Goal: Use online tool/utility: Utilize a website feature to perform a specific function

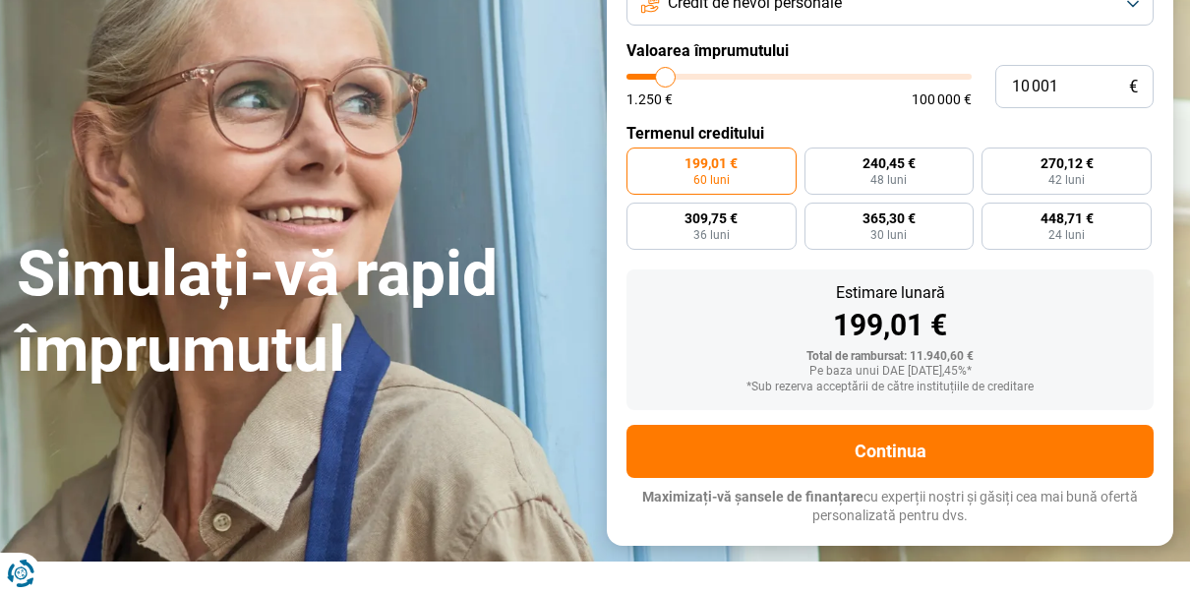
scroll to position [197, 0]
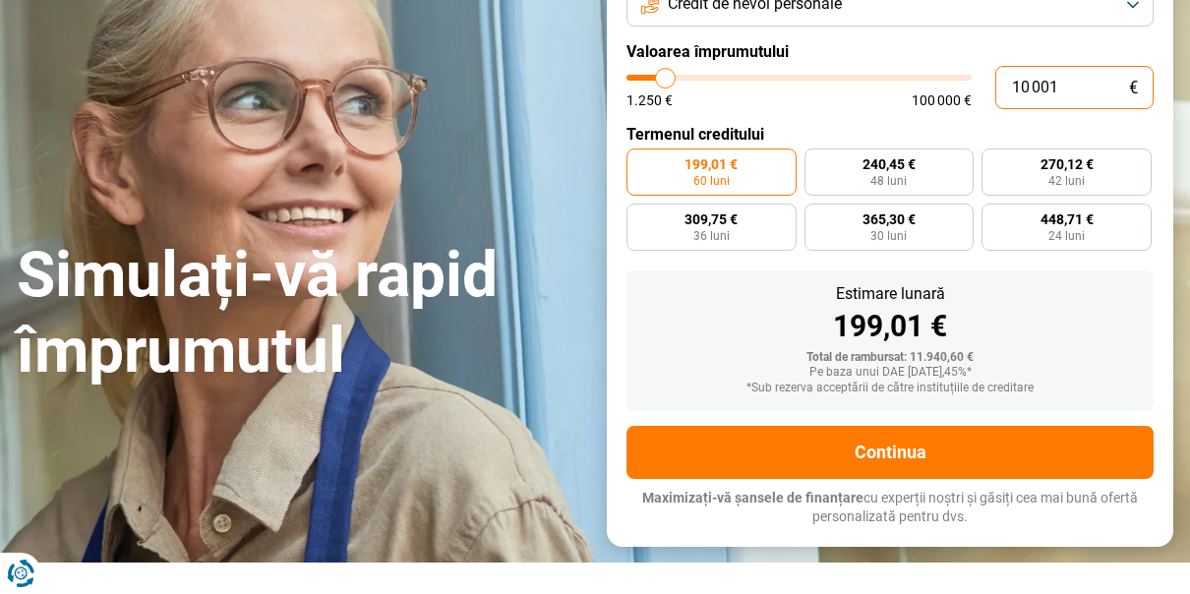
click at [1065, 109] on input "10 001" at bounding box center [1074, 87] width 158 height 43
click at [1084, 109] on input "10 001" at bounding box center [1074, 87] width 158 height 43
type input "1 000"
type input "1250"
type input "100"
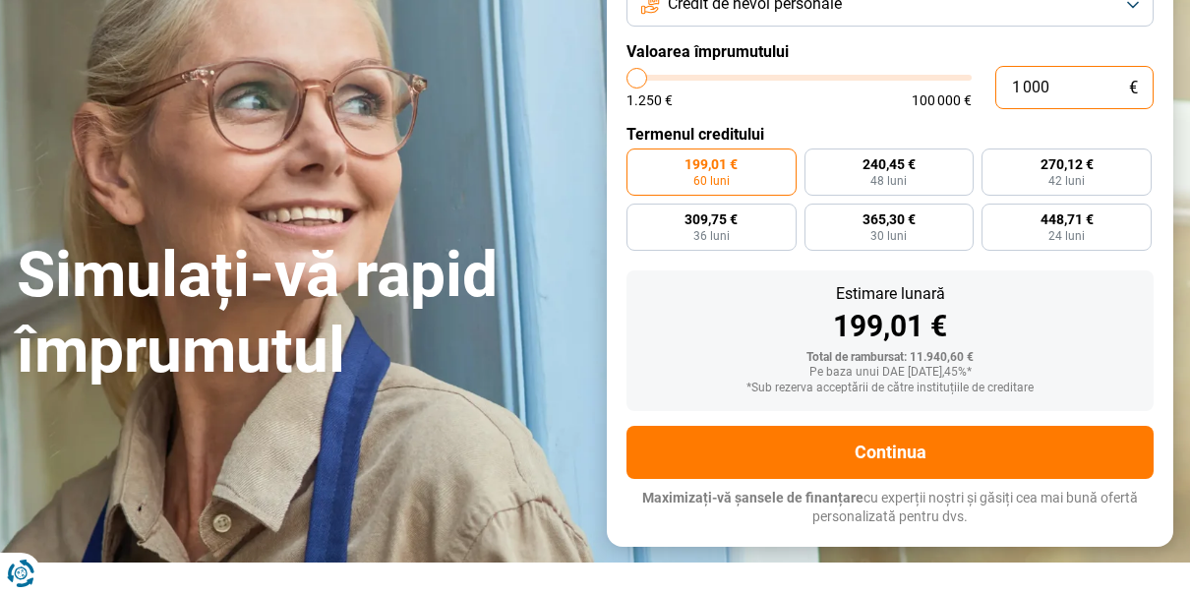
type input "1250"
type input "10"
type input "1250"
type input "1"
type input "1250"
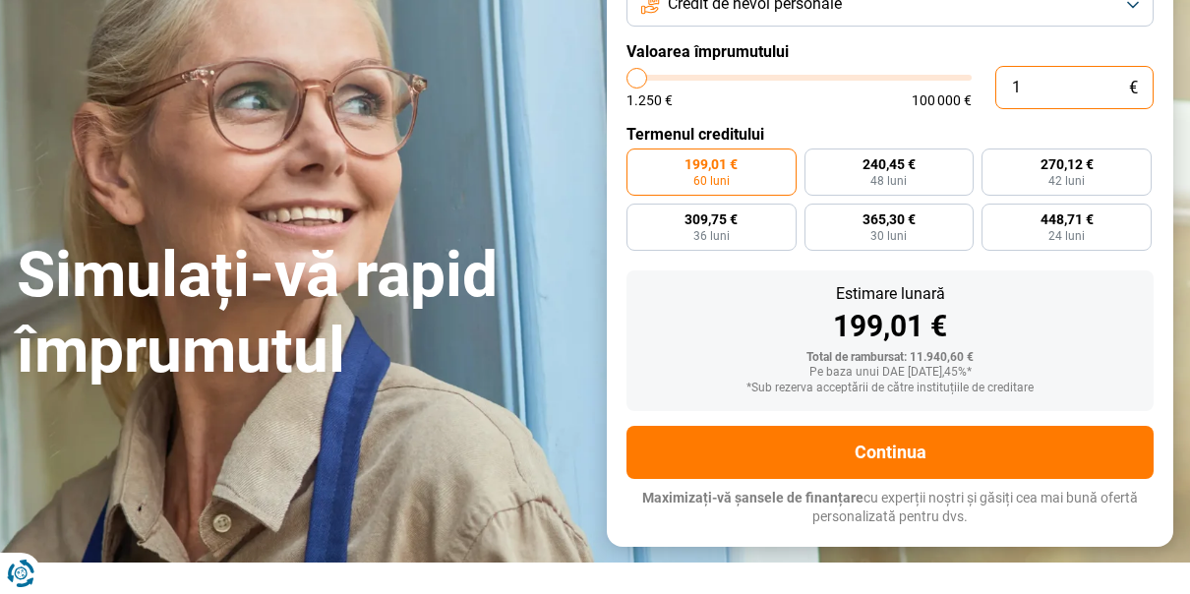
type input "0"
type input "1250"
type input "1 250"
type input "1250"
radio input "true"
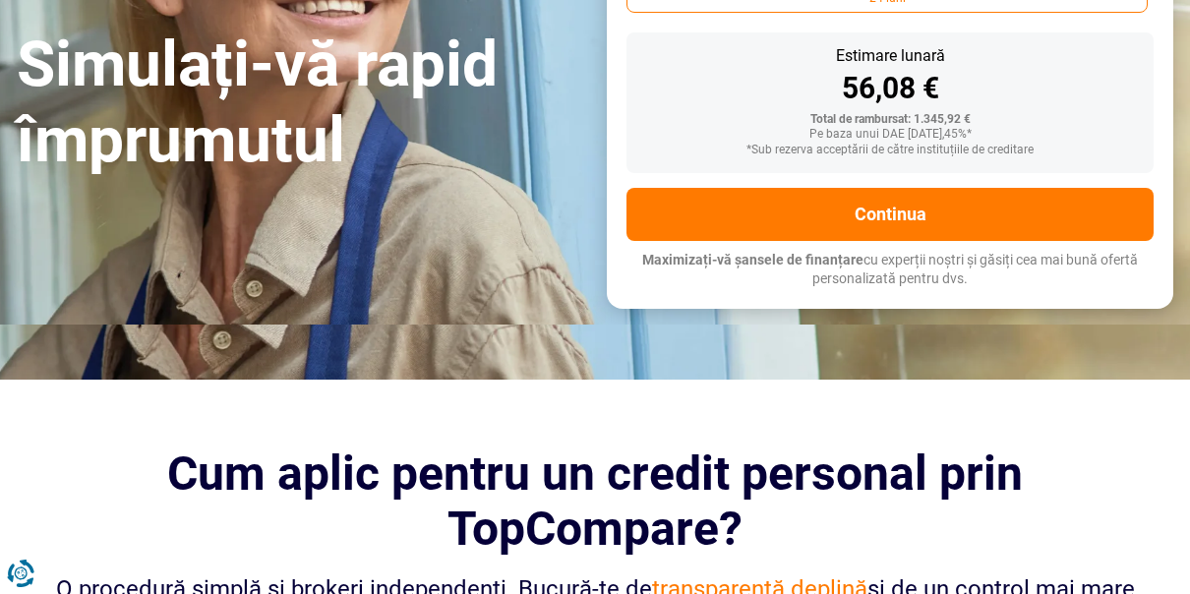
type input "12 502"
type input "12500"
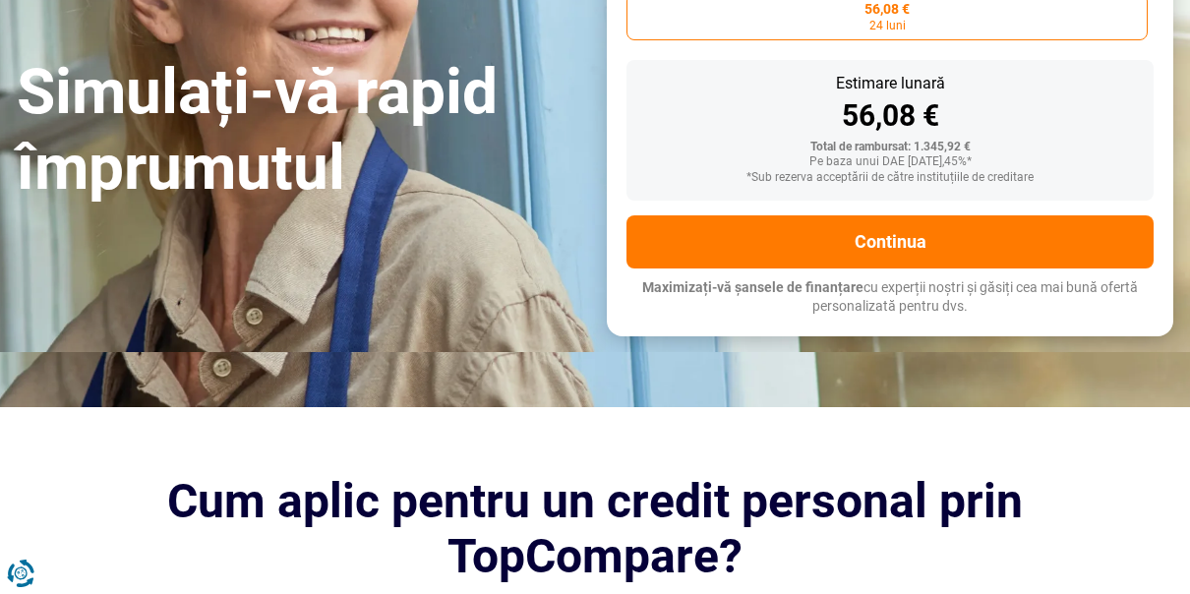
type input "125 023"
type input "100000"
type input "100 000"
type input "100000"
radio input "false"
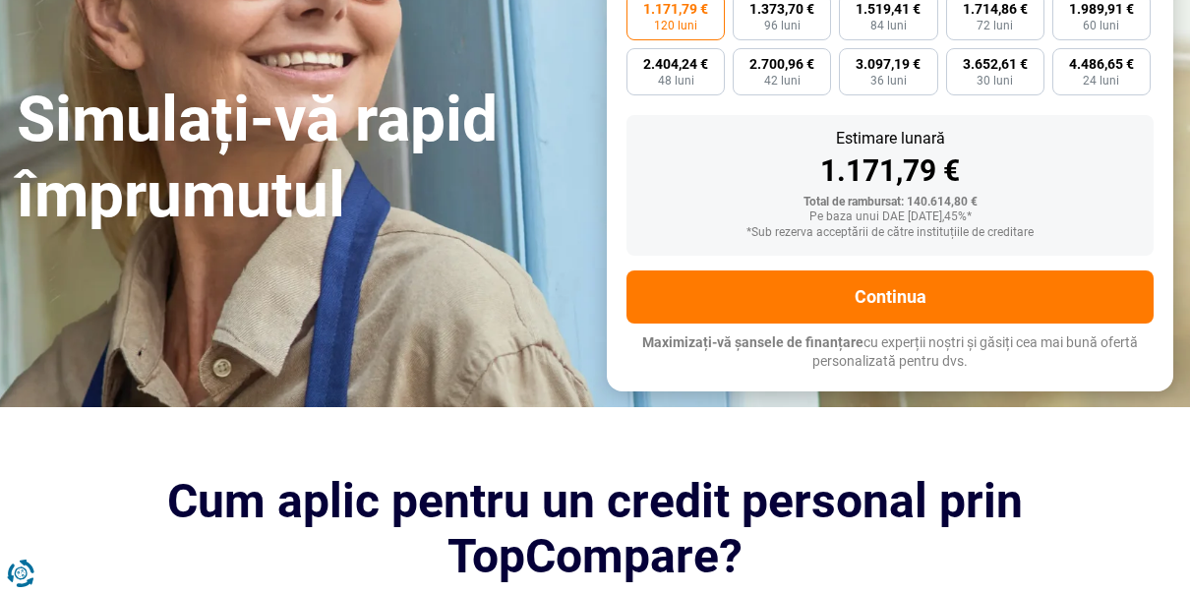
type input "10 000"
type input "10000"
type input "1 000"
type input "1250"
type input "100"
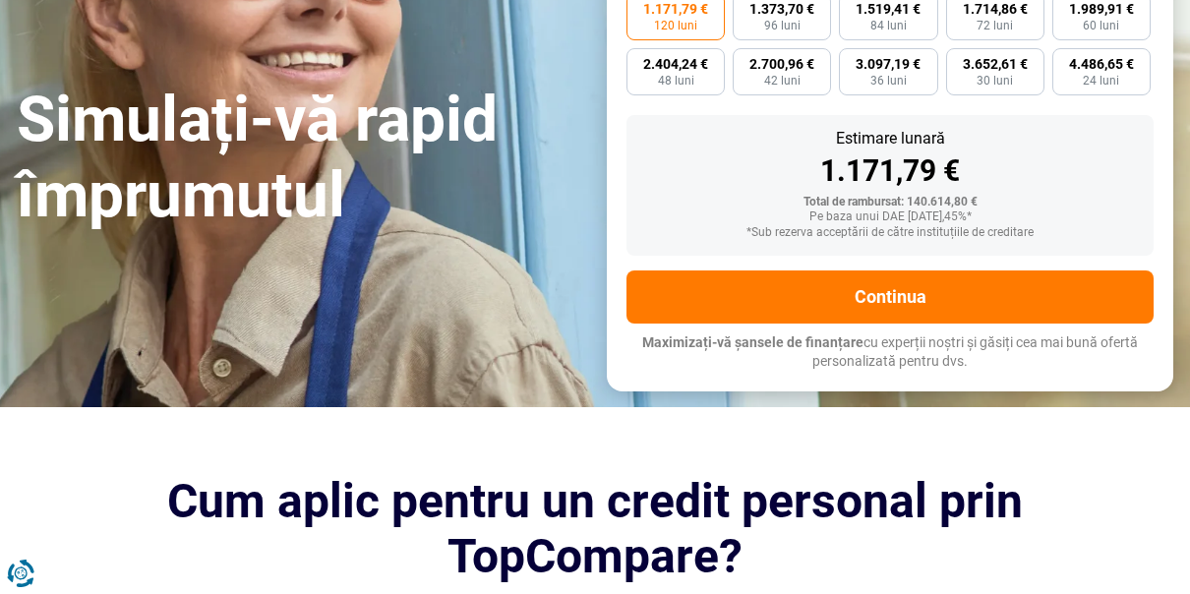
type input "1250"
type input "10"
type input "1250"
type input "1"
type input "1250"
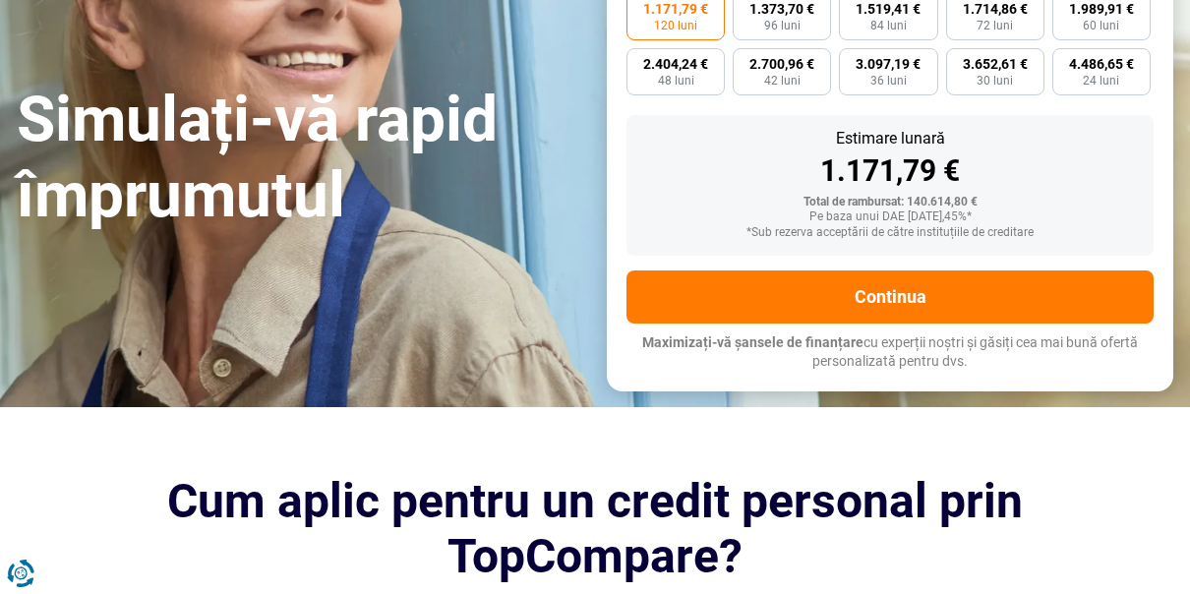
type input "0"
type input "1250"
type input "1 250"
type input "1250"
radio input "true"
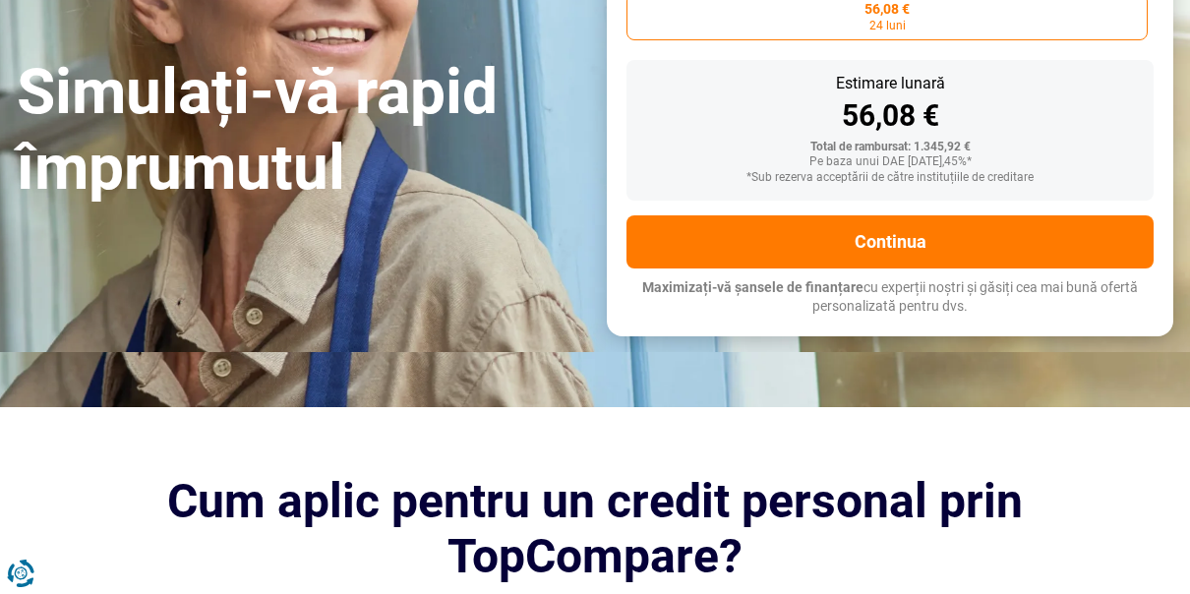
type input "125"
type input "1250"
type input "12"
type input "1250"
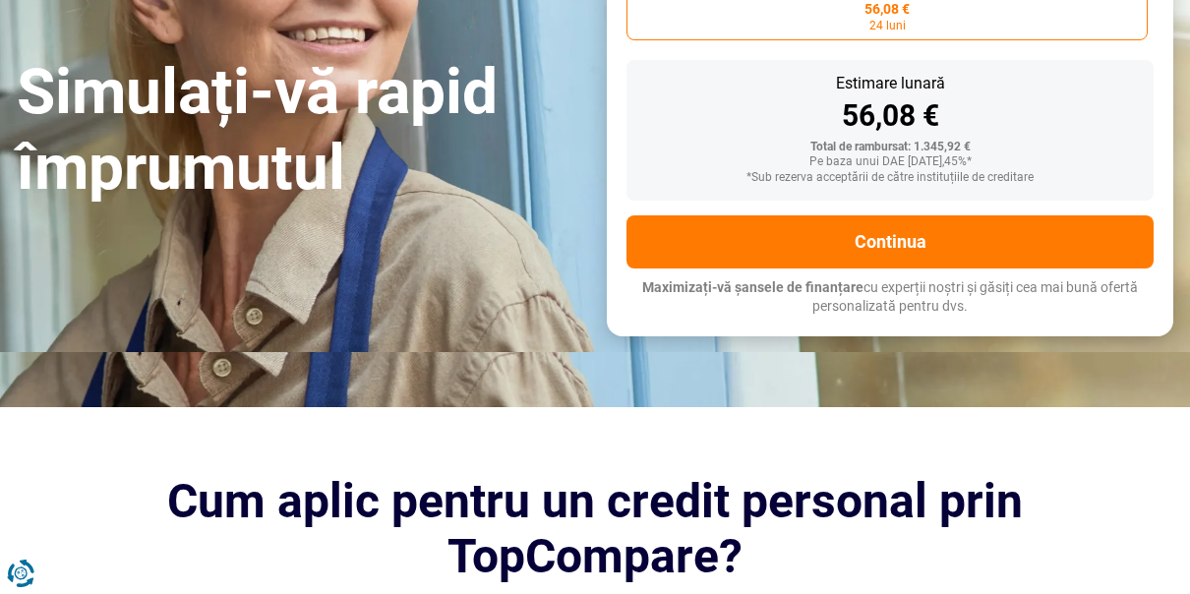
type input "1"
type input "1250"
type input "0"
type input "1250"
type input "1 250"
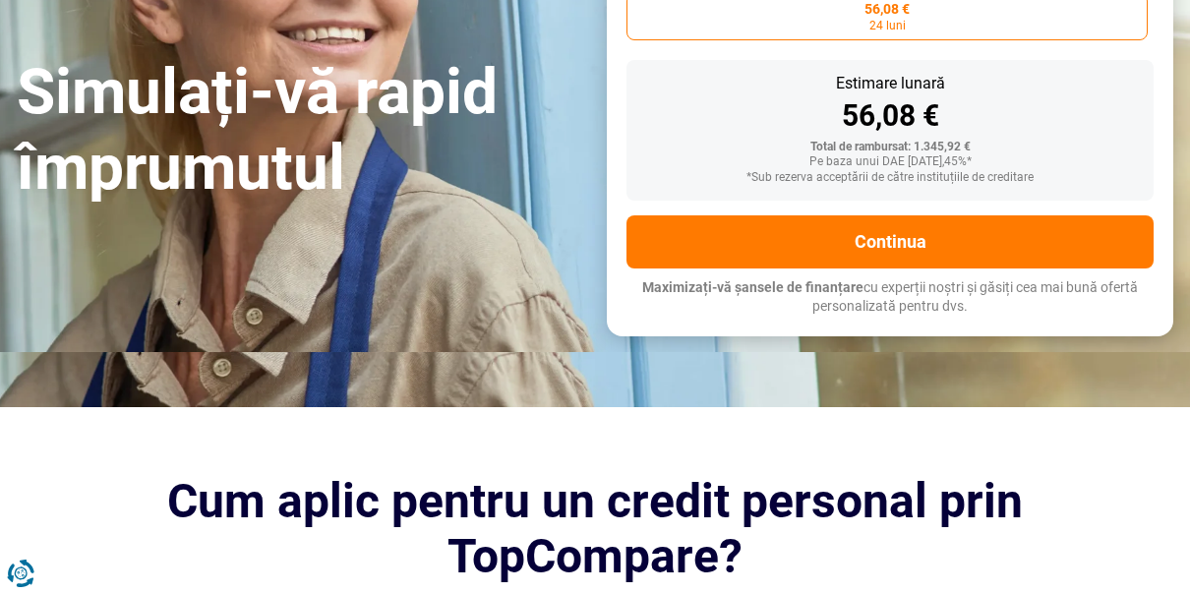
type input "1250"
type input "12 502"
type input "12500"
radio input "false"
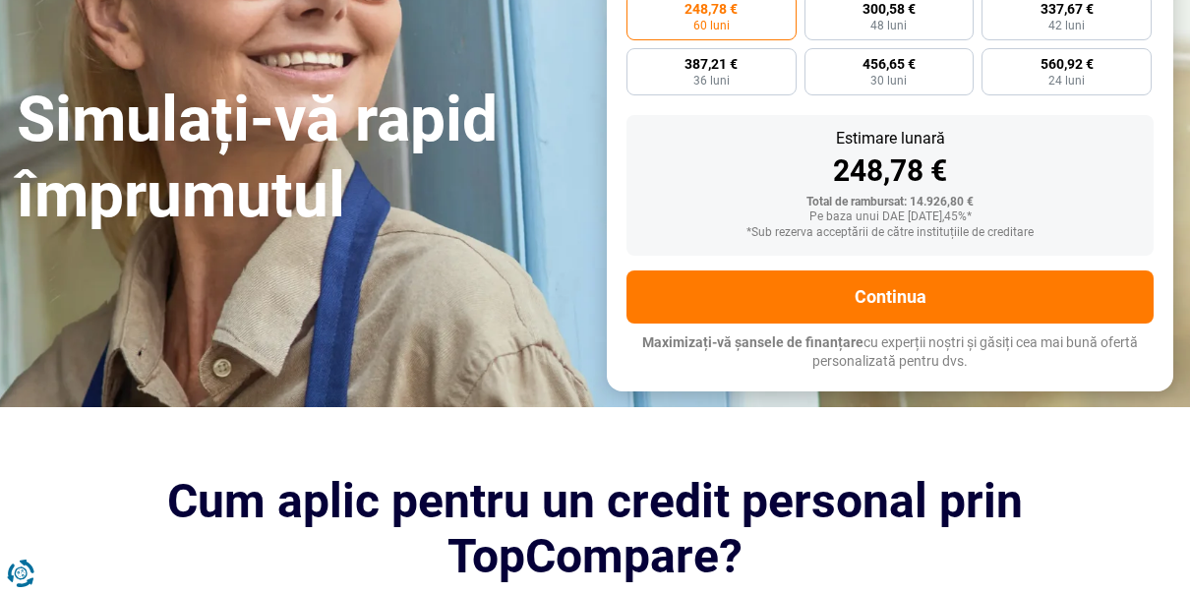
type input "1 250"
type input "1250"
type input "125"
type input "1250"
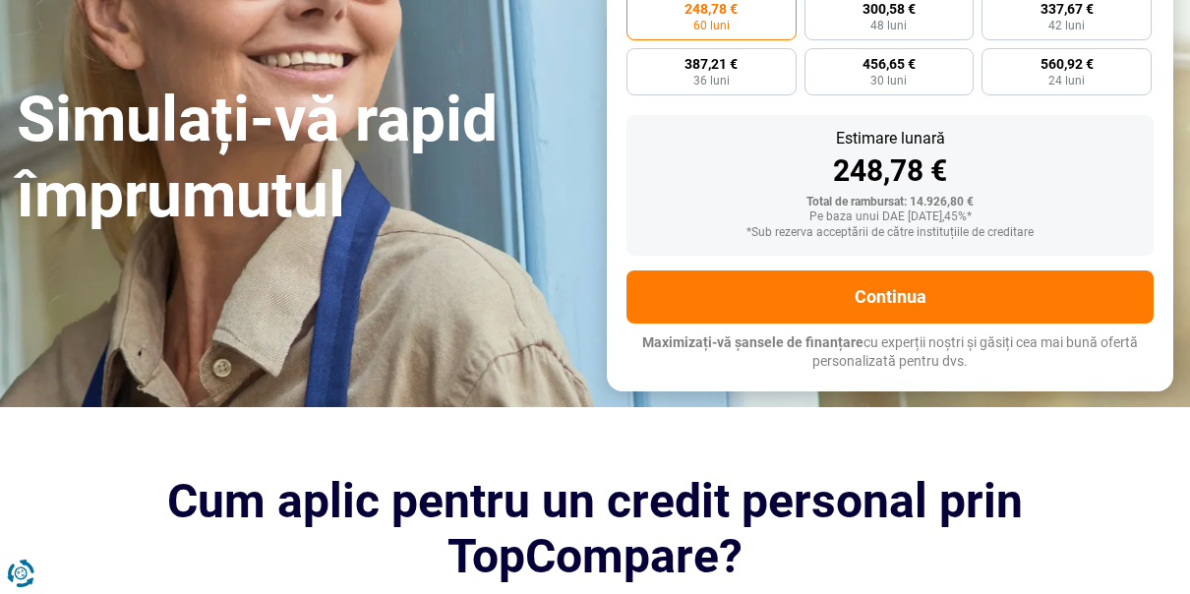
type input "12"
type input "1250"
type input "1"
type input "1250"
type input "0"
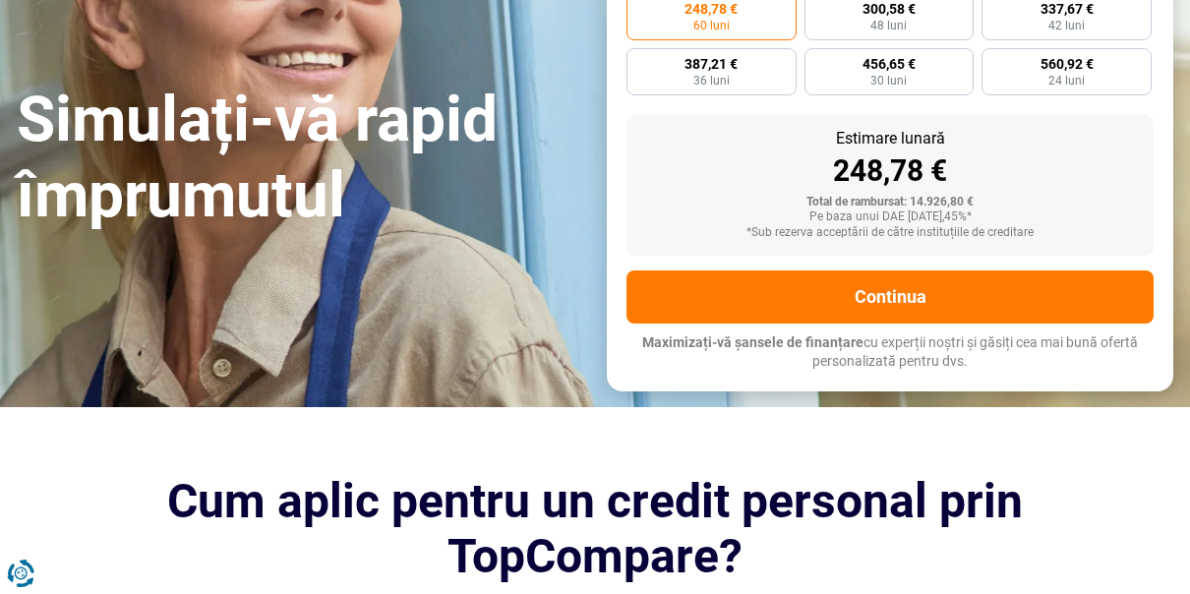
type input "1250"
type input "1 250"
type input "1250"
radio input "true"
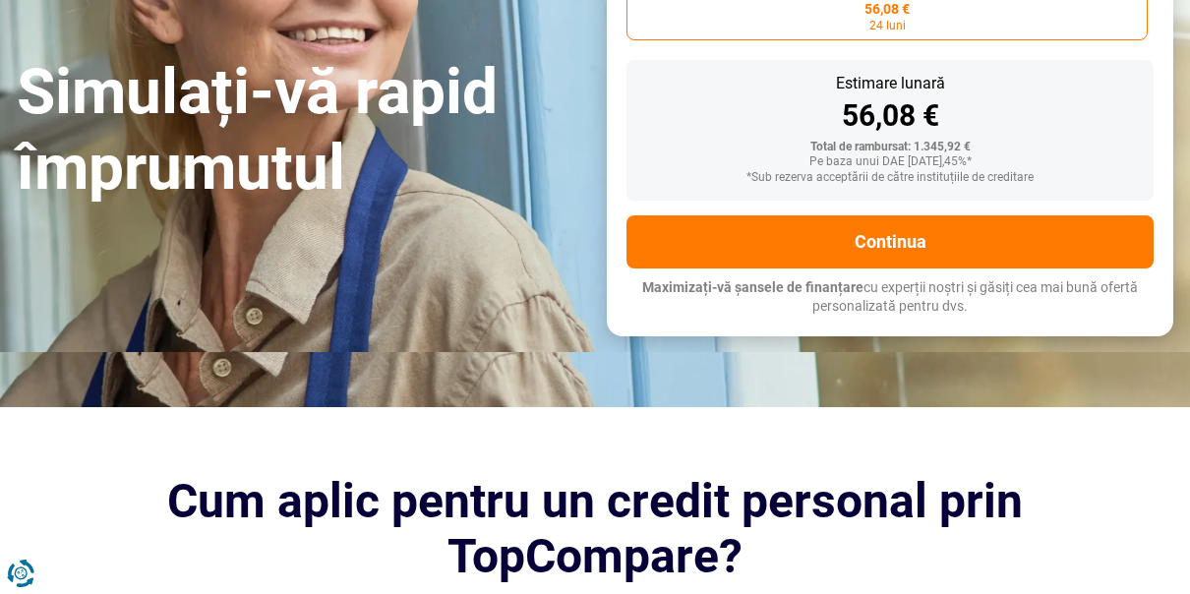
scroll to position [380, 0]
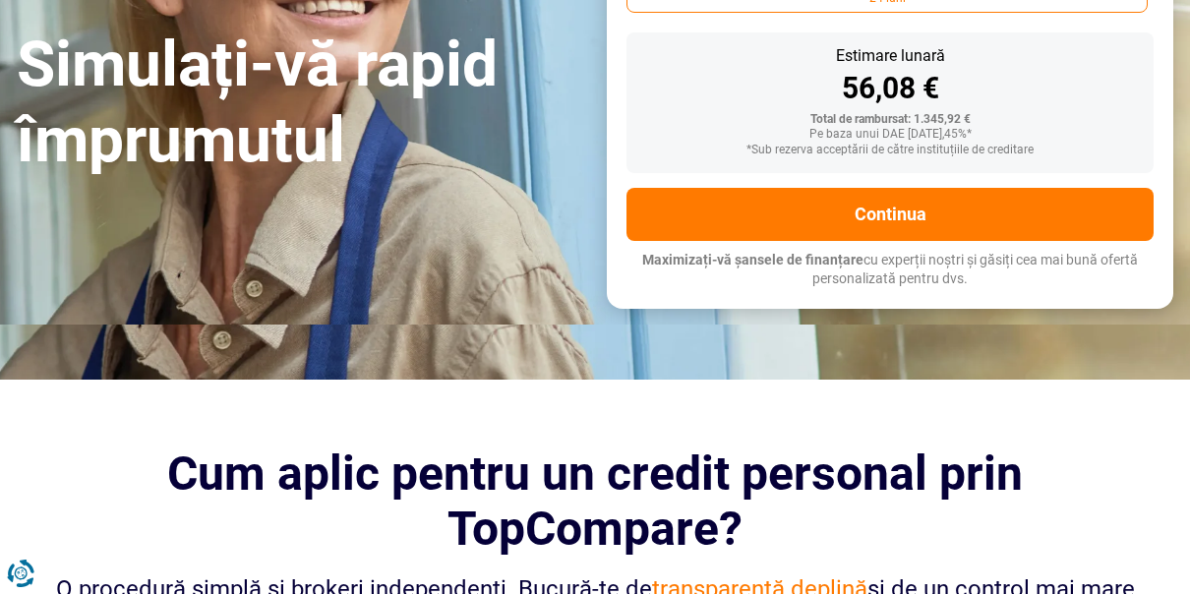
type input "1 250"
